Goal: Task Accomplishment & Management: Manage account settings

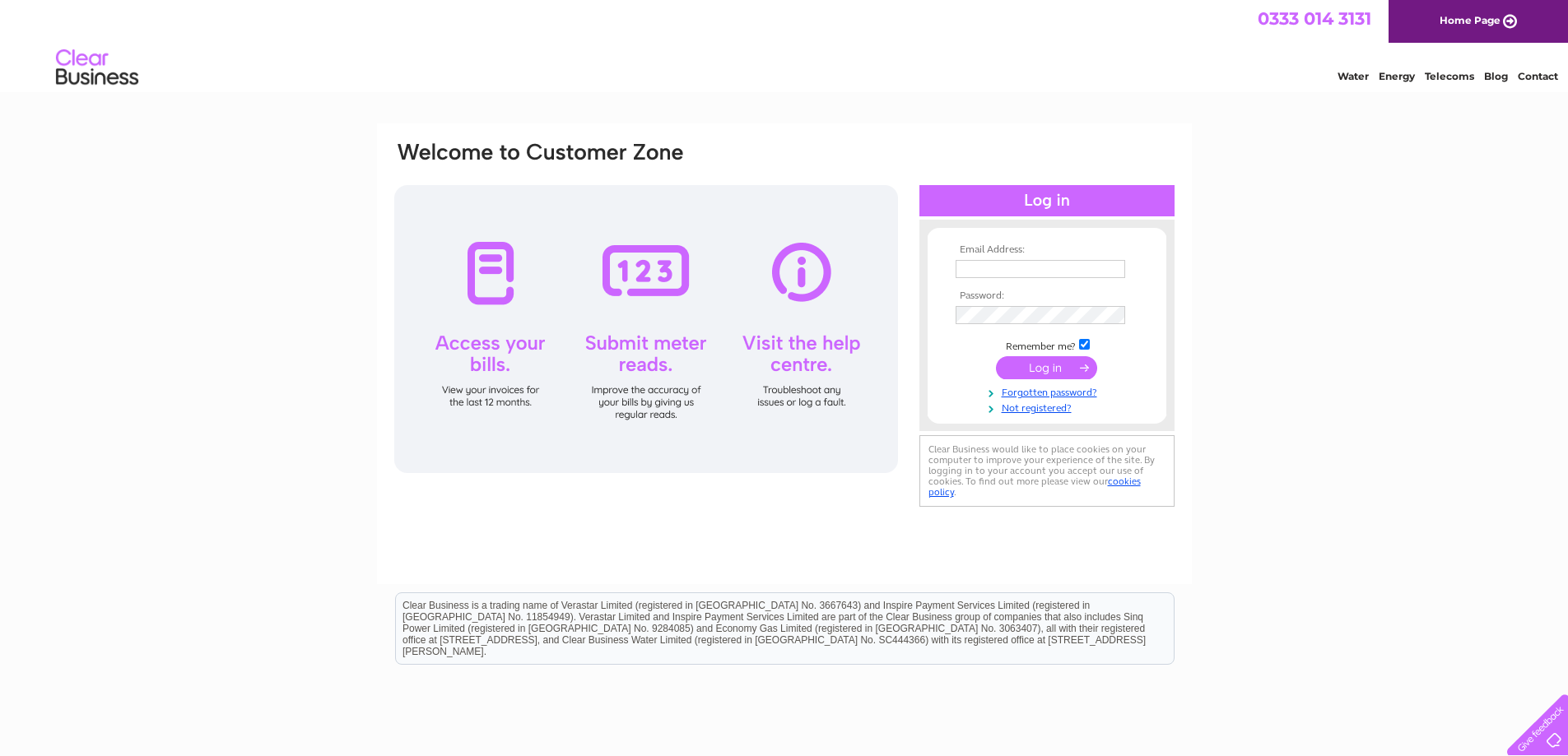
type input "[EMAIL_ADDRESS][DOMAIN_NAME]"
click at [1045, 362] on input "submit" at bounding box center [1047, 367] width 101 height 23
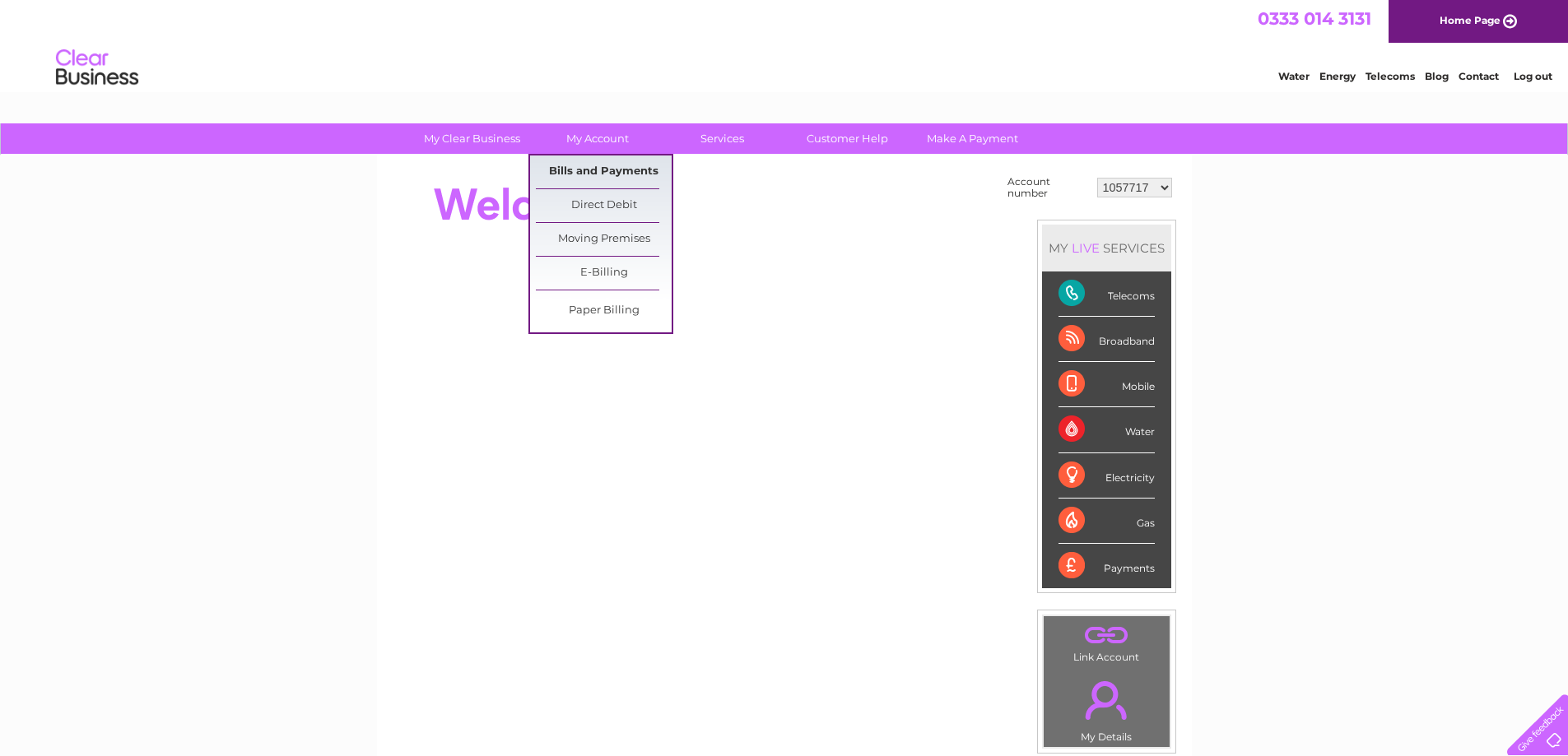
click at [596, 173] on link "Bills and Payments" at bounding box center [603, 172] width 136 height 33
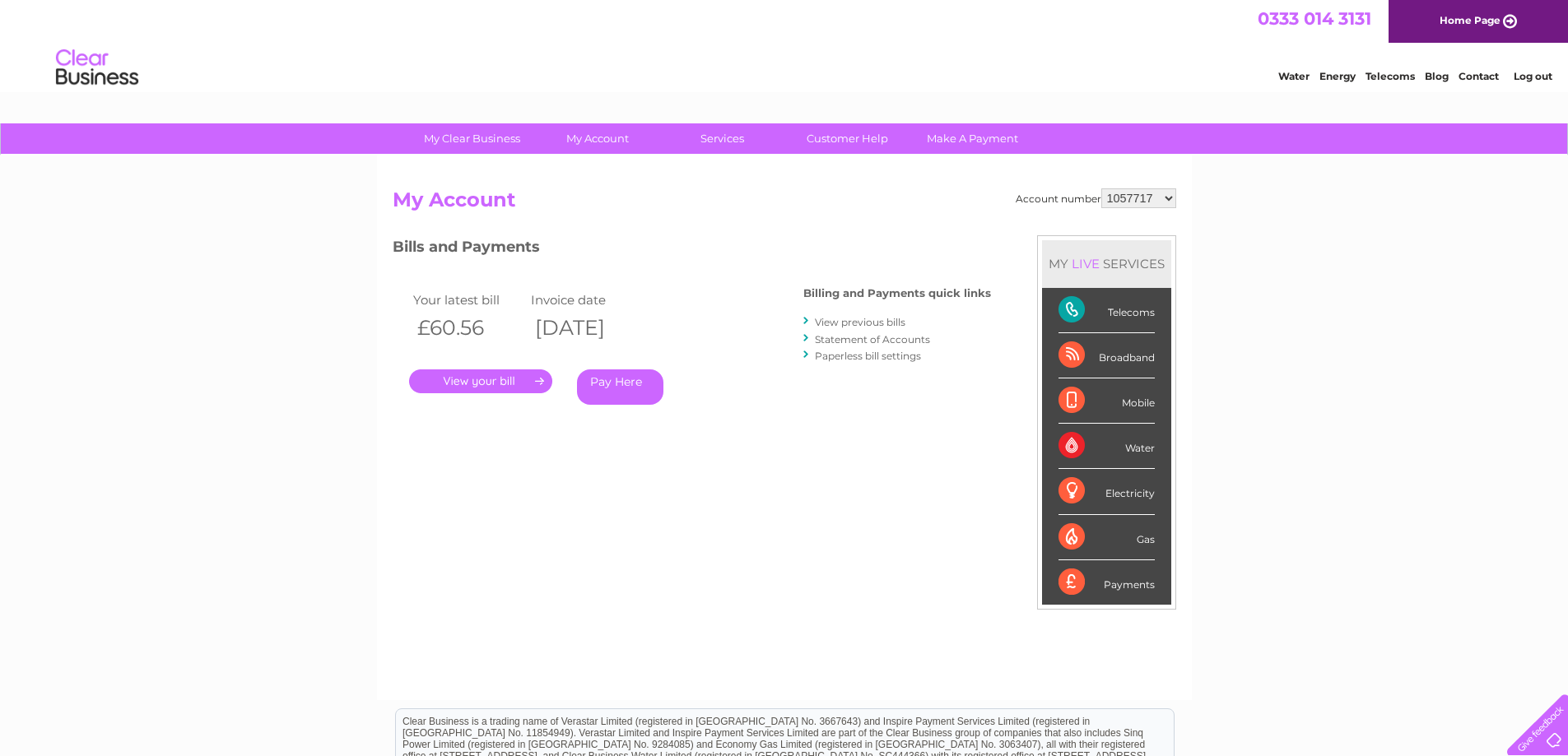
click at [536, 381] on link "." at bounding box center [481, 381] width 143 height 24
